Goal: Communication & Community: Answer question/provide support

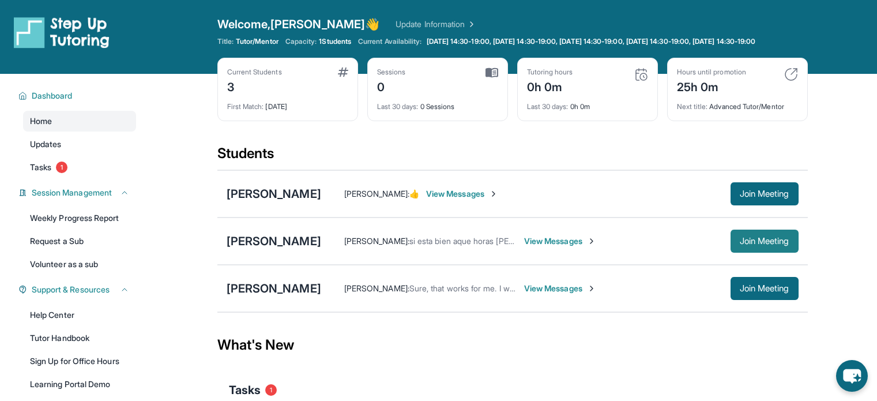
scroll to position [121, 0]
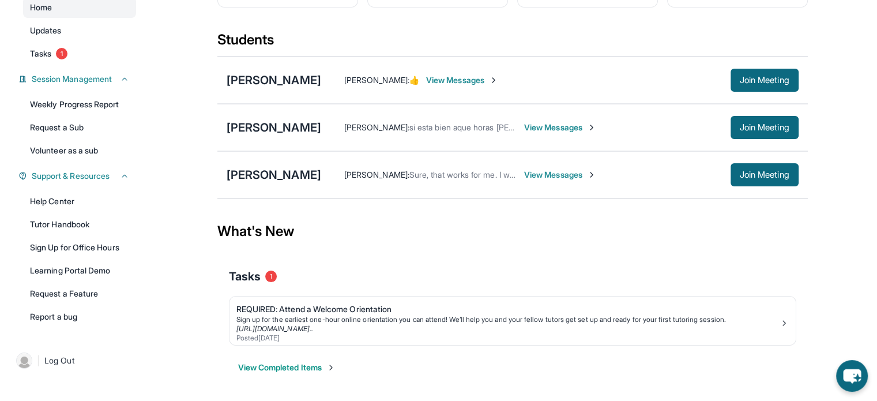
click at [570, 126] on span "View Messages" at bounding box center [560, 128] width 72 height 12
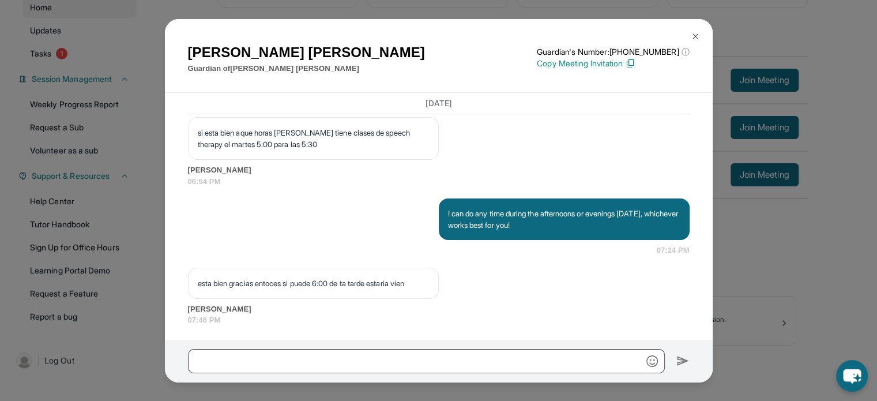
scroll to position [1142, 0]
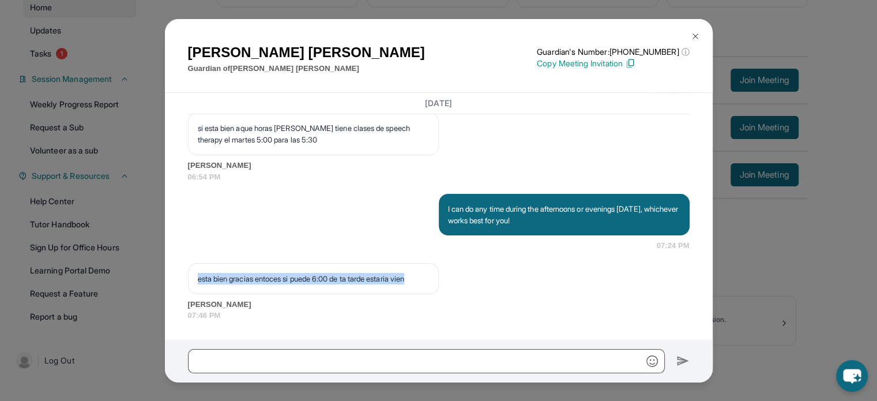
drag, startPoint x: 348, startPoint y: 285, endPoint x: 194, endPoint y: 272, distance: 155.0
click at [194, 272] on div "esta bien gracias entoces si puede 6:00 de ta tarde estaria vien" at bounding box center [313, 278] width 251 height 31
copy p "esta bien gracias entoces si puede 6:00 de ta tarde estaria vien"
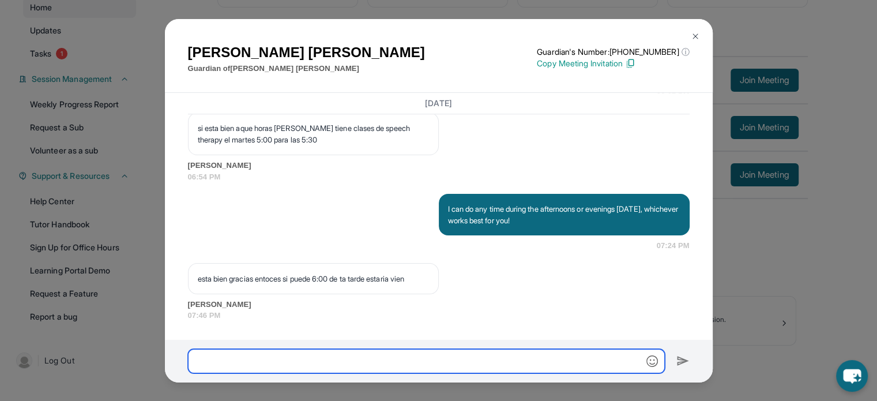
click at [465, 356] on input "text" at bounding box center [426, 361] width 477 height 24
click at [300, 362] on input "text" at bounding box center [426, 361] width 477 height 24
type input "*"
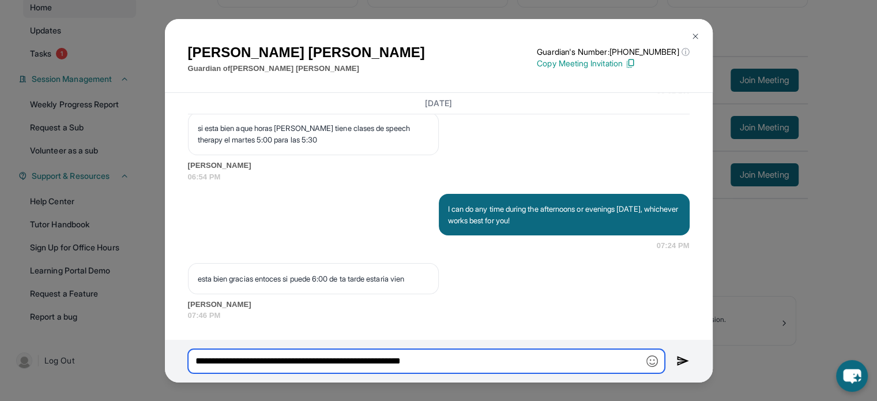
type input "**********"
click at [500, 364] on input "**********" at bounding box center [426, 361] width 477 height 24
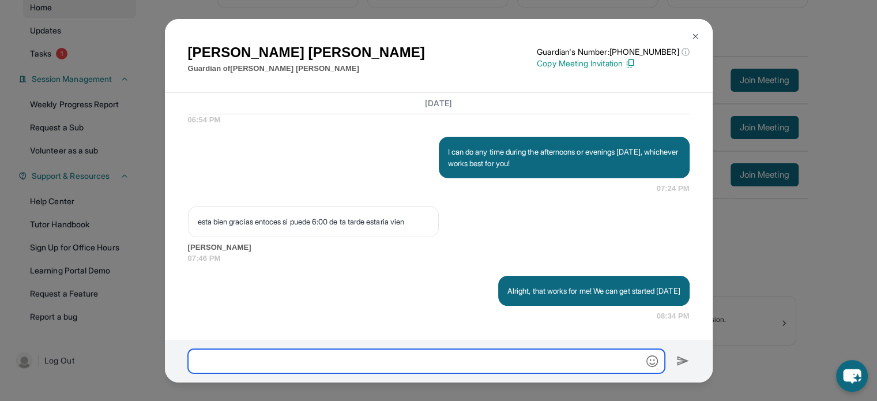
scroll to position [1199, 0]
click at [692, 36] on img at bounding box center [695, 36] width 9 height 9
